Goal: Find contact information: Find contact information

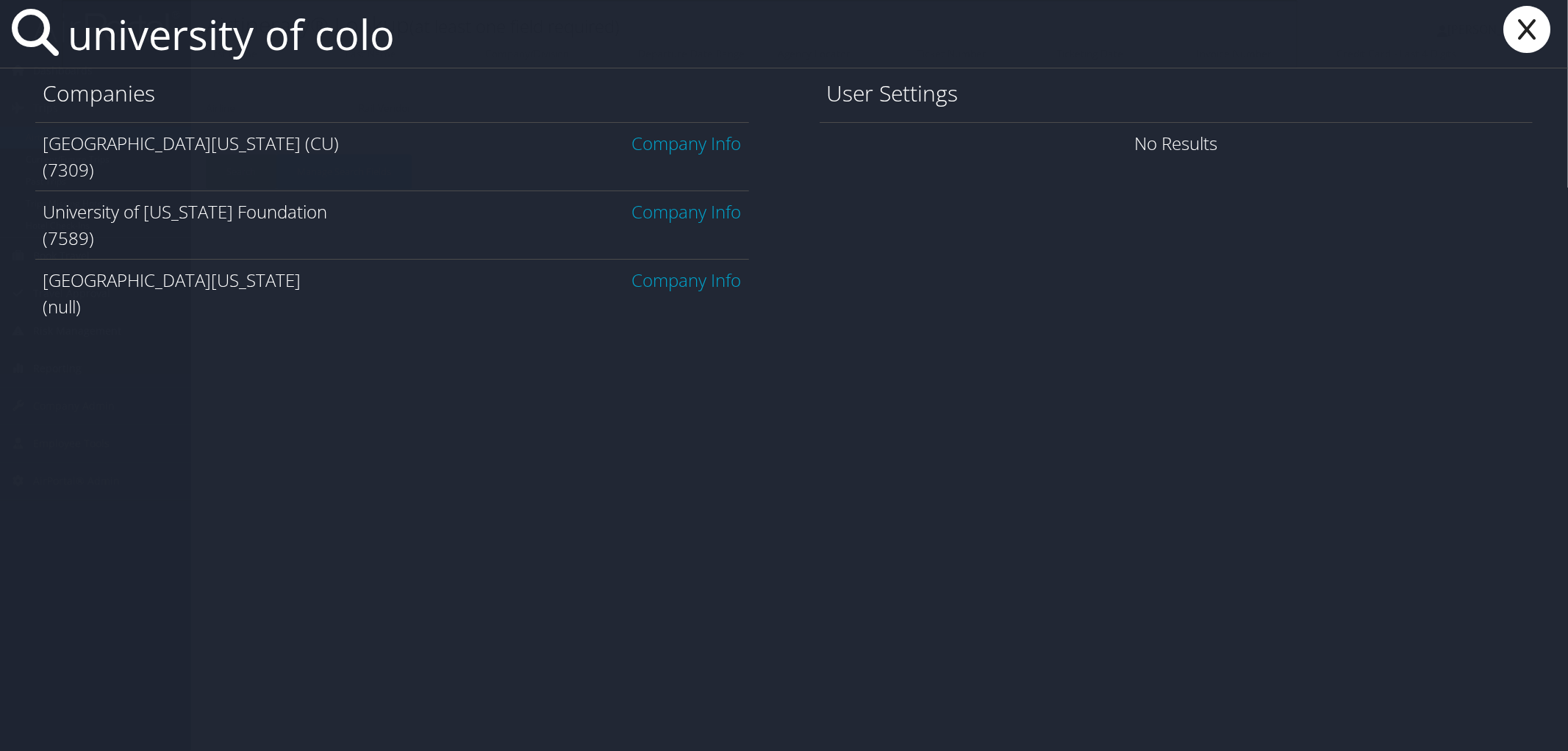
type input "university of colo"
click at [666, 149] on link "Company Info" at bounding box center [687, 142] width 110 height 24
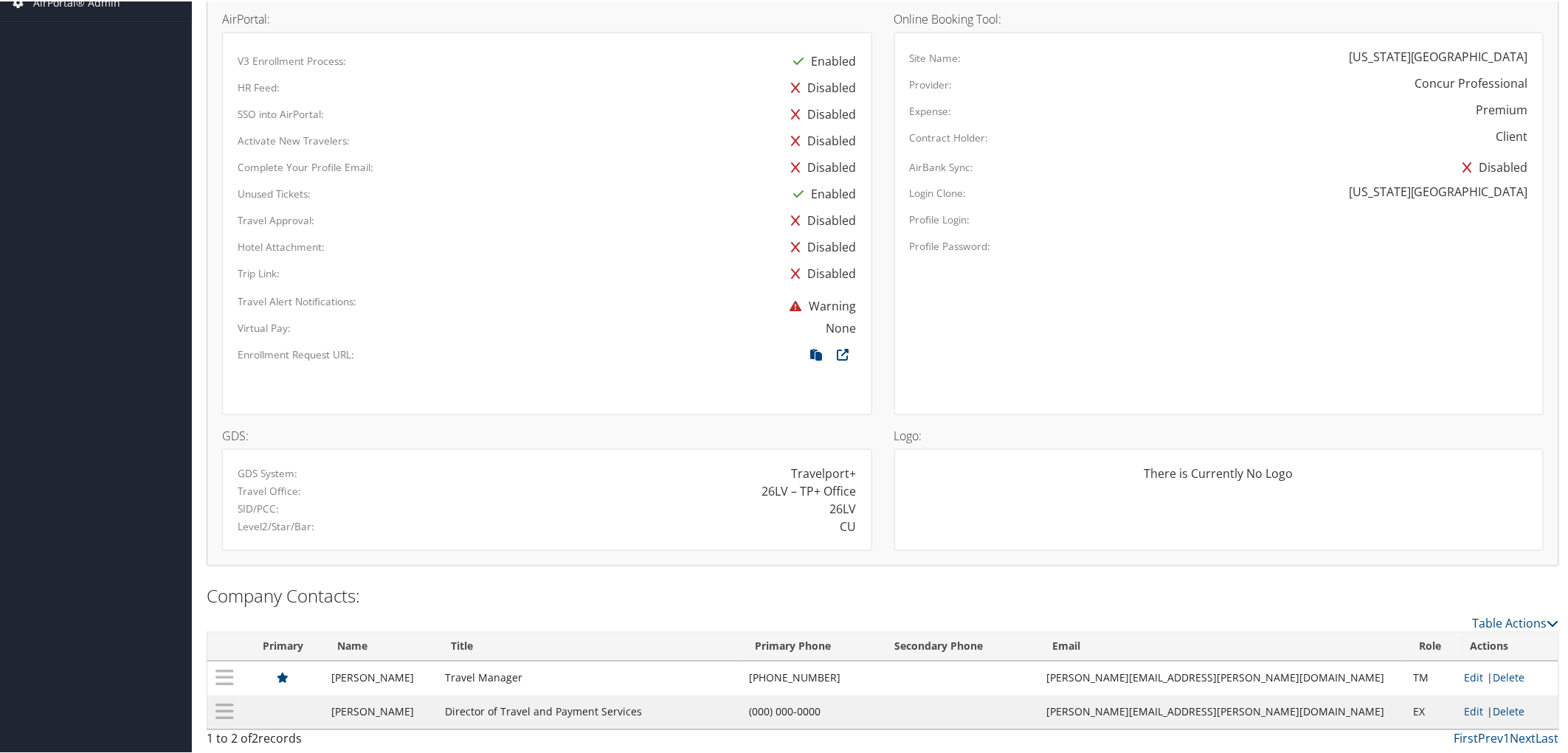
scroll to position [771, 0]
drag, startPoint x: 904, startPoint y: 676, endPoint x: 819, endPoint y: 686, distance: 85.6
click at [819, 686] on tr "Shannon Miller Travel Manager (303) 764-3457 shannon.miller@cu.edu TM Edit | De…" at bounding box center [884, 675] width 1352 height 33
copy tr "(303) 764-3457"
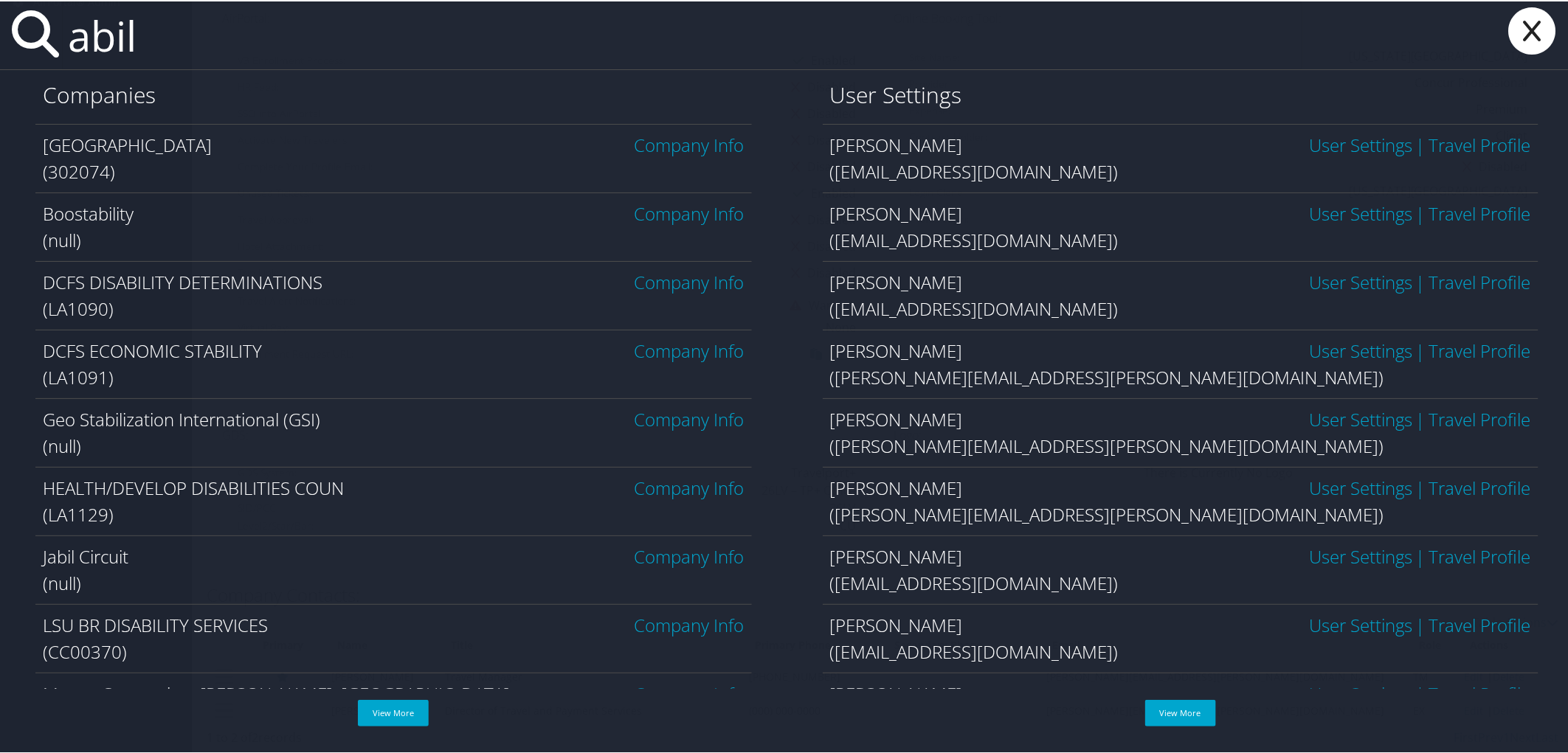
type input "abil"
click at [662, 149] on link "Company Info" at bounding box center [689, 143] width 110 height 24
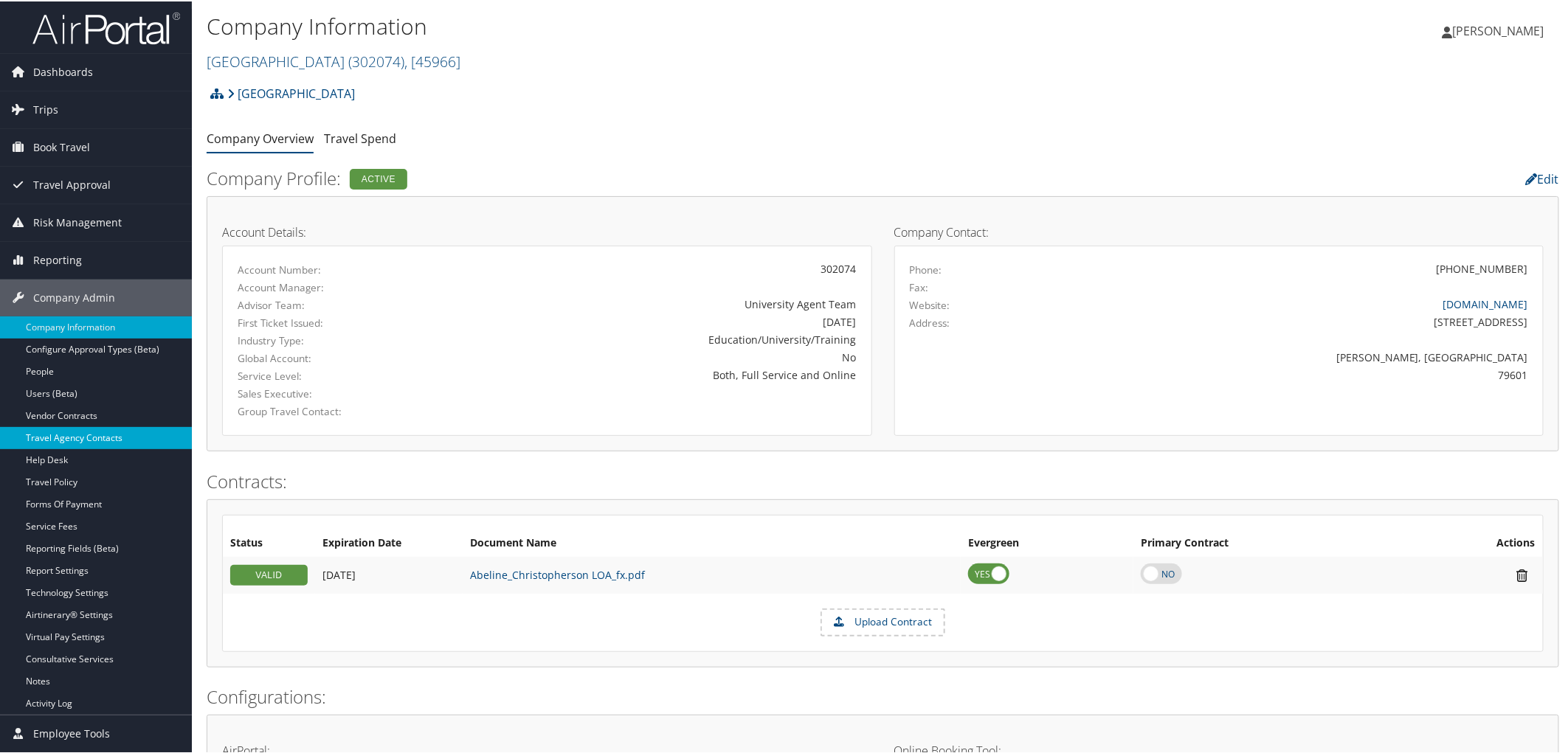
click at [53, 443] on link "Travel Agency Contacts" at bounding box center [96, 436] width 191 height 22
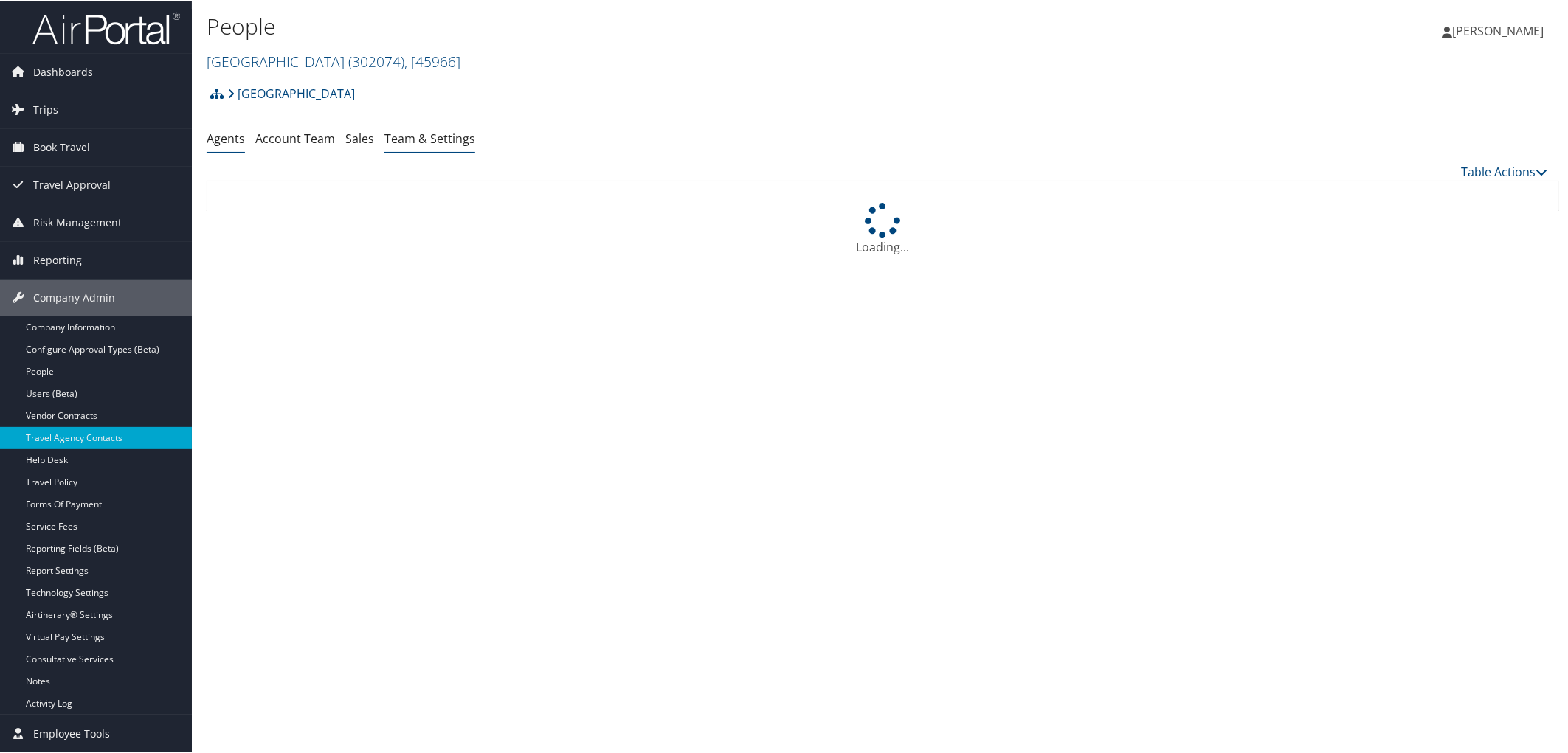
click at [459, 138] on link "Team & Settings" at bounding box center [430, 137] width 91 height 16
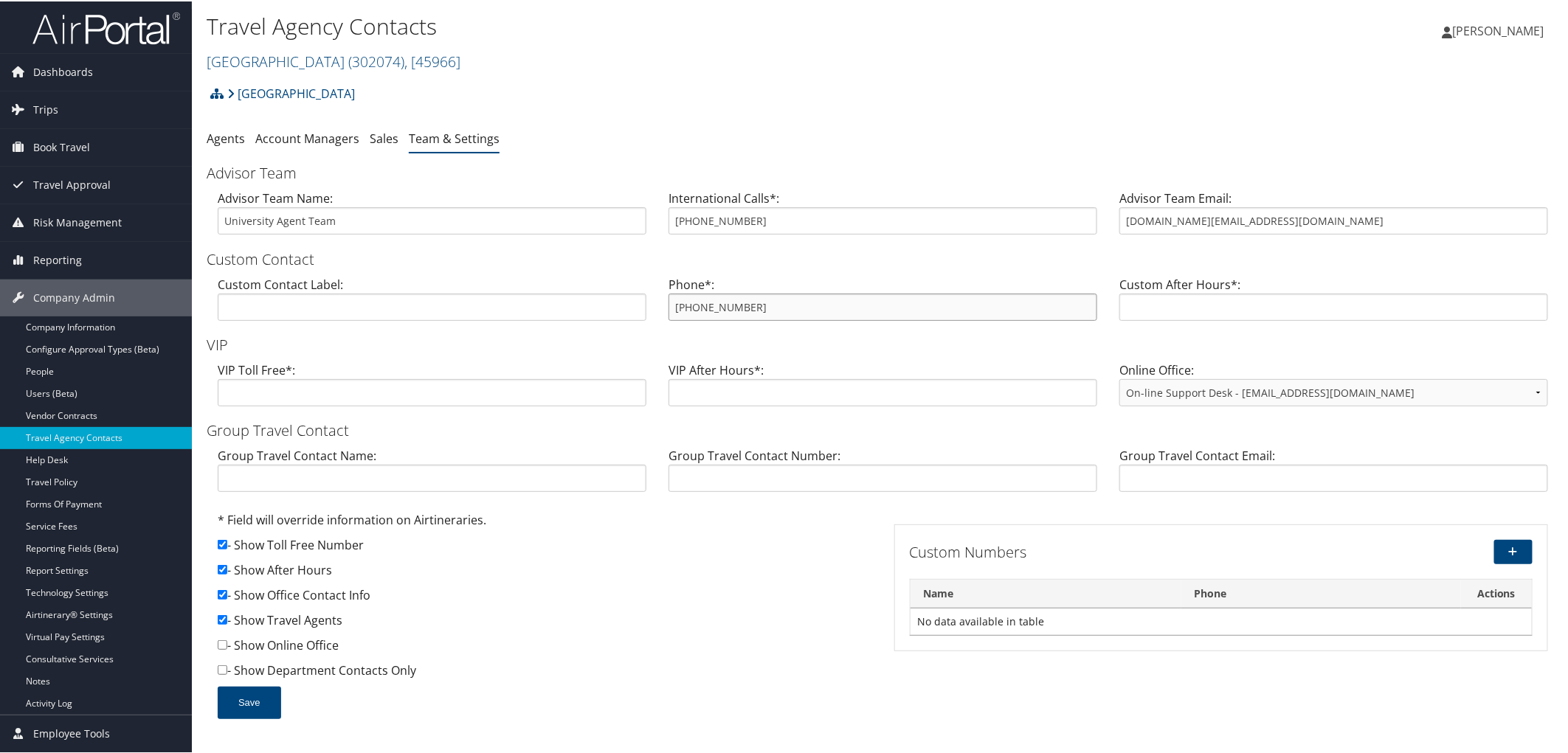
drag, startPoint x: 758, startPoint y: 308, endPoint x: 659, endPoint y: 301, distance: 99.2
click at [659, 301] on div "Phone*: [PHONE_NUMBER]" at bounding box center [883, 302] width 451 height 56
drag, startPoint x: 1274, startPoint y: 222, endPoint x: 1096, endPoint y: 211, distance: 178.3
click at [1096, 211] on div "Advisor Team Name: University Agent Team International Calls*: [PHONE_NUMBER] A…" at bounding box center [883, 216] width 1353 height 56
